Goal: Navigation & Orientation: Understand site structure

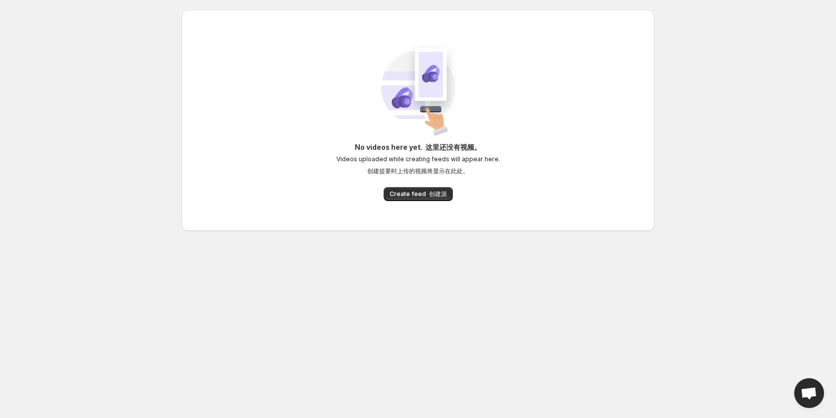
click at [53, 197] on body "Home Feeds Videos Subscription Settings No videos here yet. 这里还没有视频。 Videos upl…" at bounding box center [418, 209] width 836 height 418
